Goal: Information Seeking & Learning: Learn about a topic

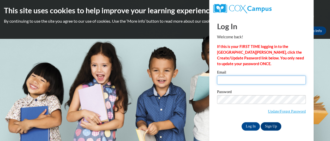
type input "E040281@muscogee.k12.ga.us"
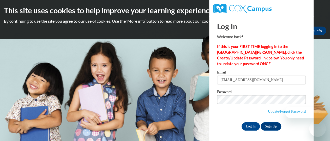
click at [231, 81] on input "E040281@muscogee.k12.ga.us" at bounding box center [261, 80] width 89 height 9
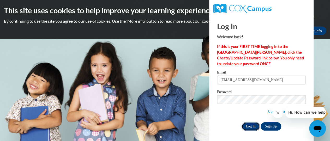
click at [247, 123] on input "Log In" at bounding box center [251, 126] width 18 height 8
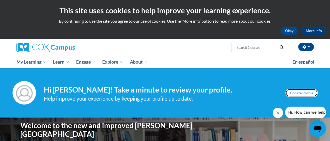
click at [290, 93] on link "Update Profile" at bounding box center [302, 93] width 32 height 8
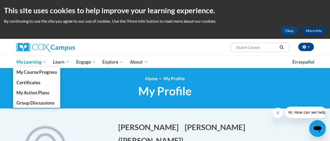
click at [34, 64] on span "My Learning" at bounding box center [31, 62] width 30 height 6
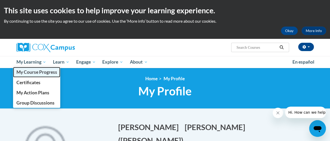
click at [34, 71] on span "My Course Progress" at bounding box center [36, 71] width 41 height 5
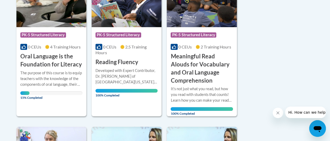
scroll to position [160, 0]
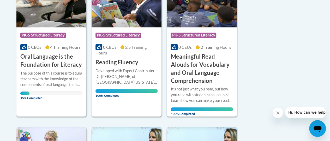
click at [28, 98] on span "15% Completed" at bounding box center [24, 96] width 9 height 8
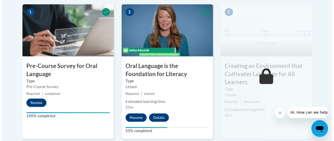
scroll to position [188, 0]
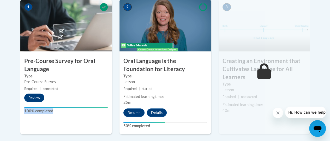
drag, startPoint x: 66, startPoint y: 100, endPoint x: 74, endPoint y: 113, distance: 15.2
click at [74, 113] on div "1 Pre-Course Survey for Oral Language Type Pre-Course Survey Required | complet…" at bounding box center [65, 66] width 91 height 135
click at [132, 115] on button "Resume" at bounding box center [133, 113] width 21 height 8
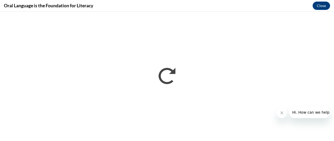
scroll to position [0, 0]
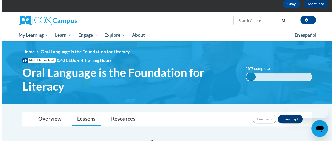
scroll to position [188, 0]
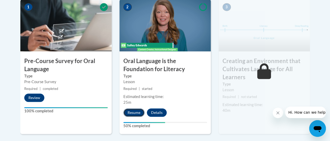
click at [129, 111] on button "Resume" at bounding box center [133, 113] width 21 height 8
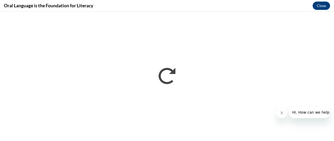
scroll to position [0, 0]
